Goal: Task Accomplishment & Management: Manage account settings

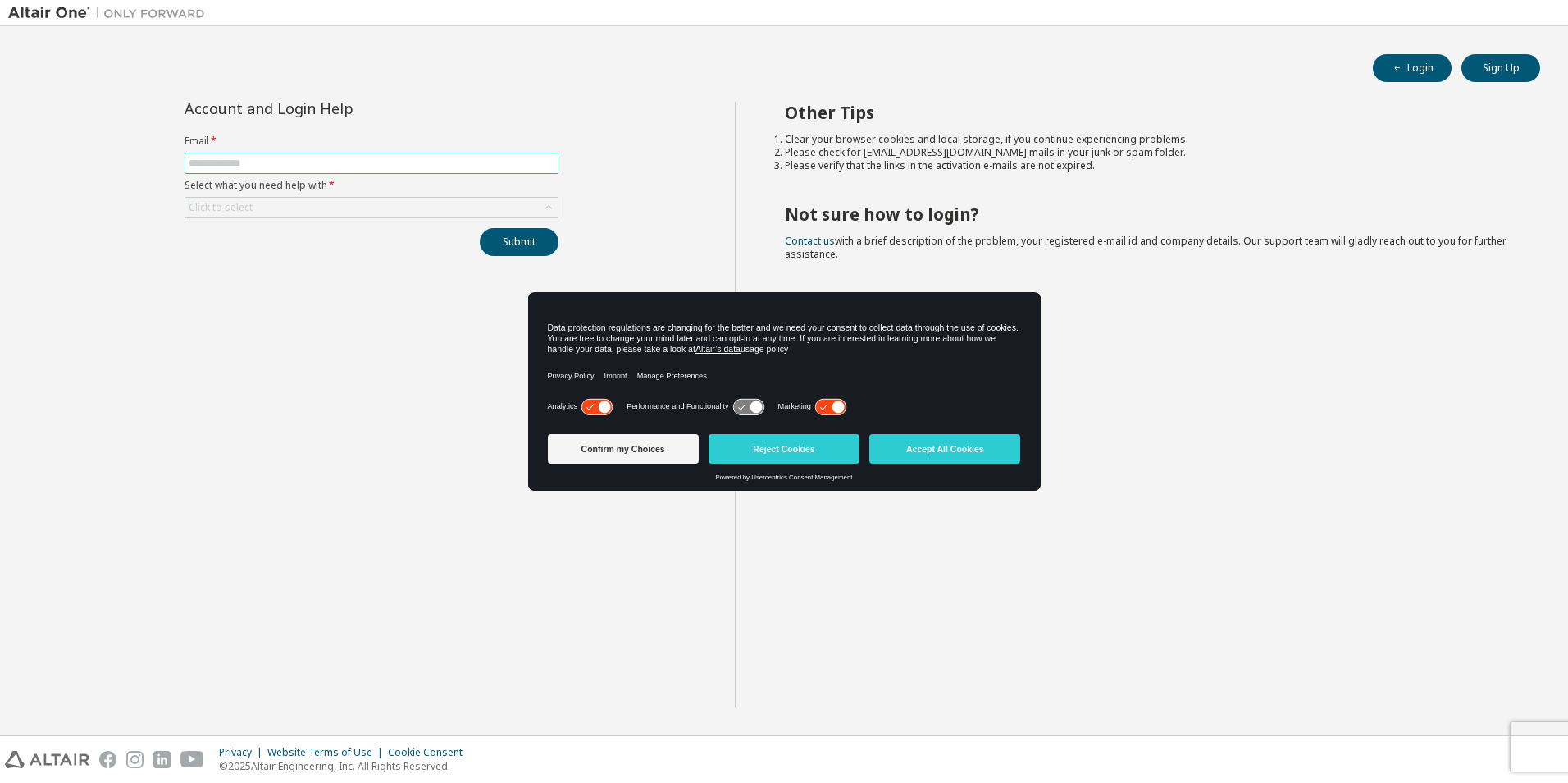
click at [265, 160] on input "text" at bounding box center [371, 163] width 366 height 13
type input "**********"
click at [413, 211] on div "Click to select" at bounding box center [372, 207] width 373 height 20
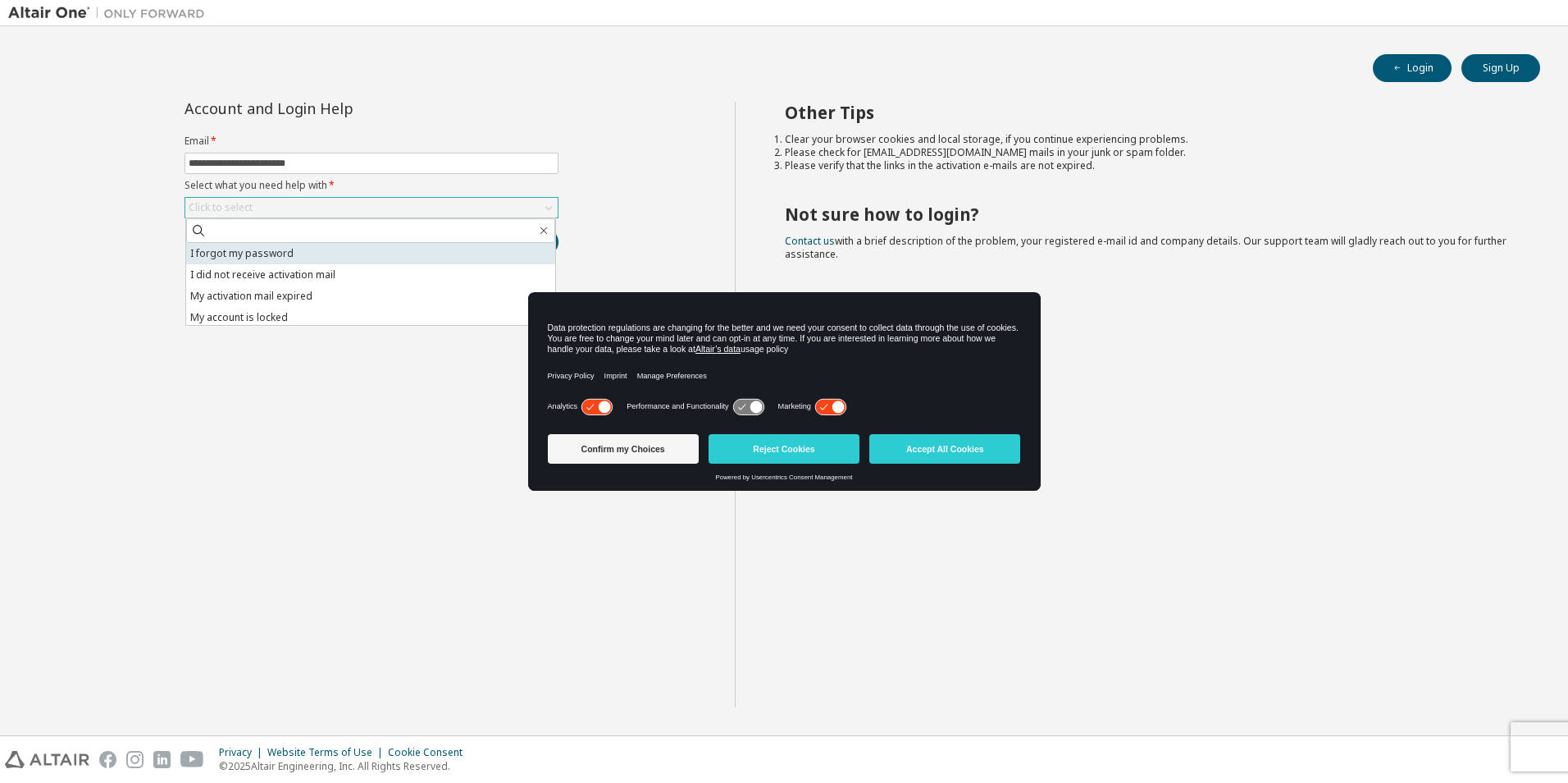
click at [344, 263] on li "I forgot my password" at bounding box center [371, 253] width 369 height 21
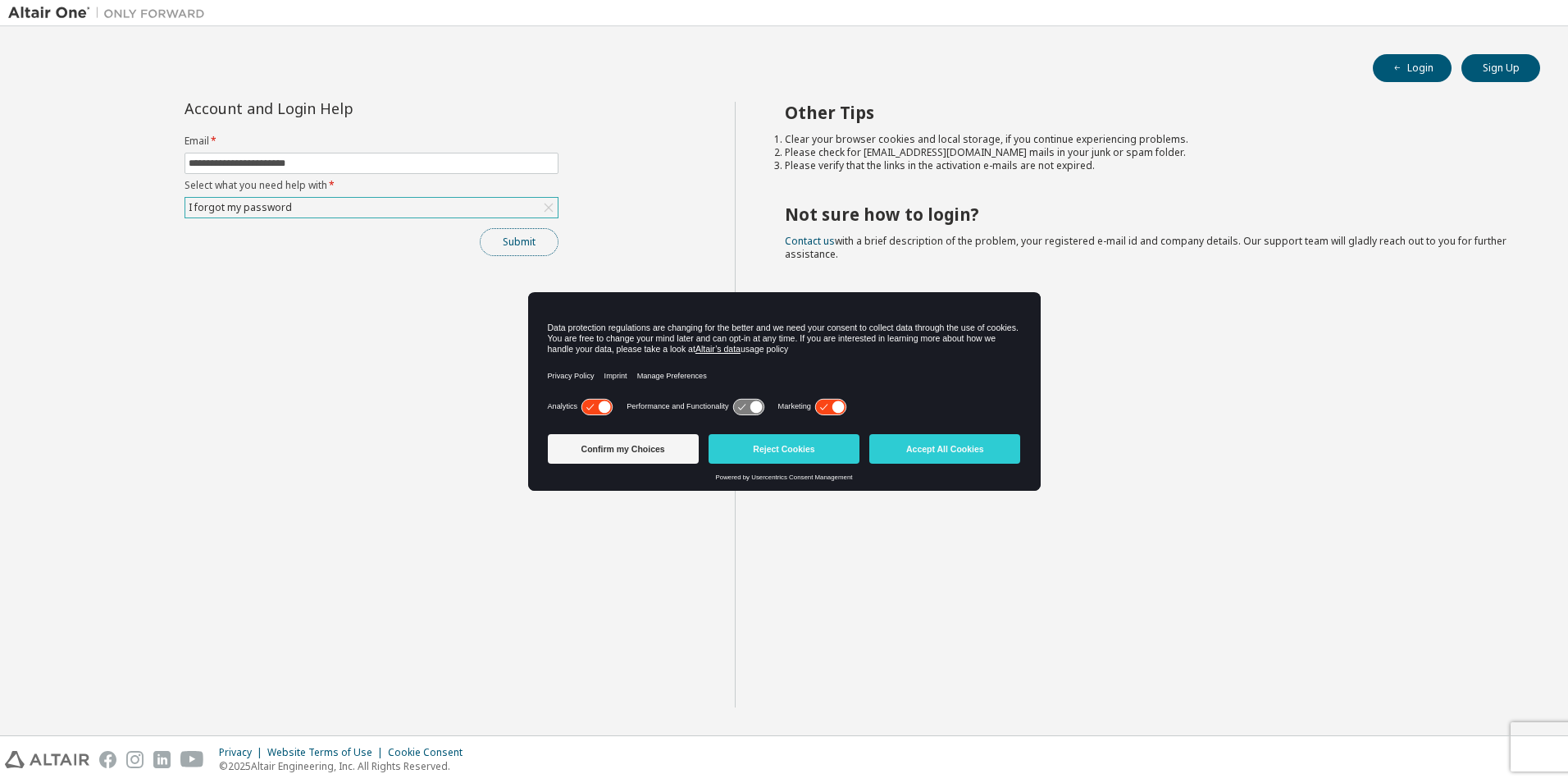
click at [502, 247] on button "Submit" at bounding box center [519, 242] width 78 height 28
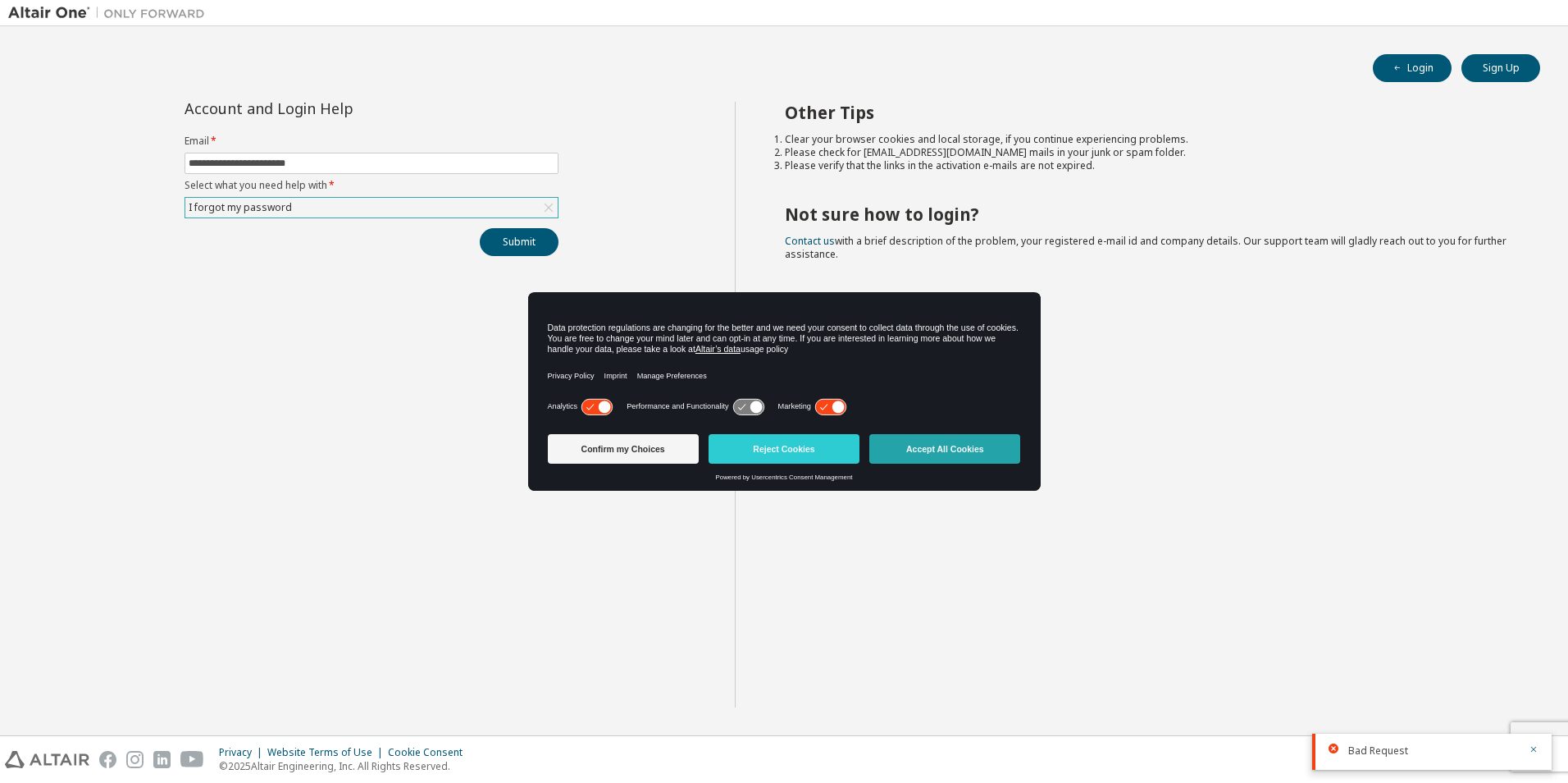
click at [991, 443] on button "Accept All Cookies" at bounding box center [945, 448] width 151 height 30
